Goal: Task Accomplishment & Management: Manage account settings

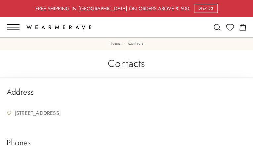
type input "HzxMDwabZDlj"
type input "veviwebidek104@gmail.com"
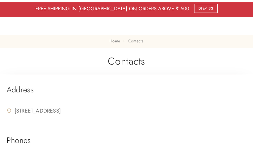
type input "CXwFNyVvWnnGU"
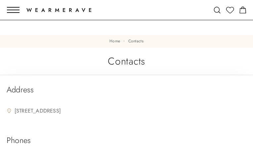
type input "aOZqCZdXPcbuQ"
type input "LgtCKAgAf"
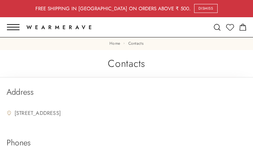
type input "cDCnNShHh"
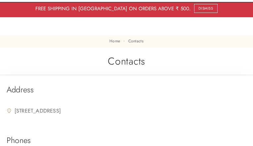
type input "veviwebidek104@gmail.com"
type input "bIbdVqWBsj"
